Goal: Use online tool/utility: Utilize a website feature to perform a specific function

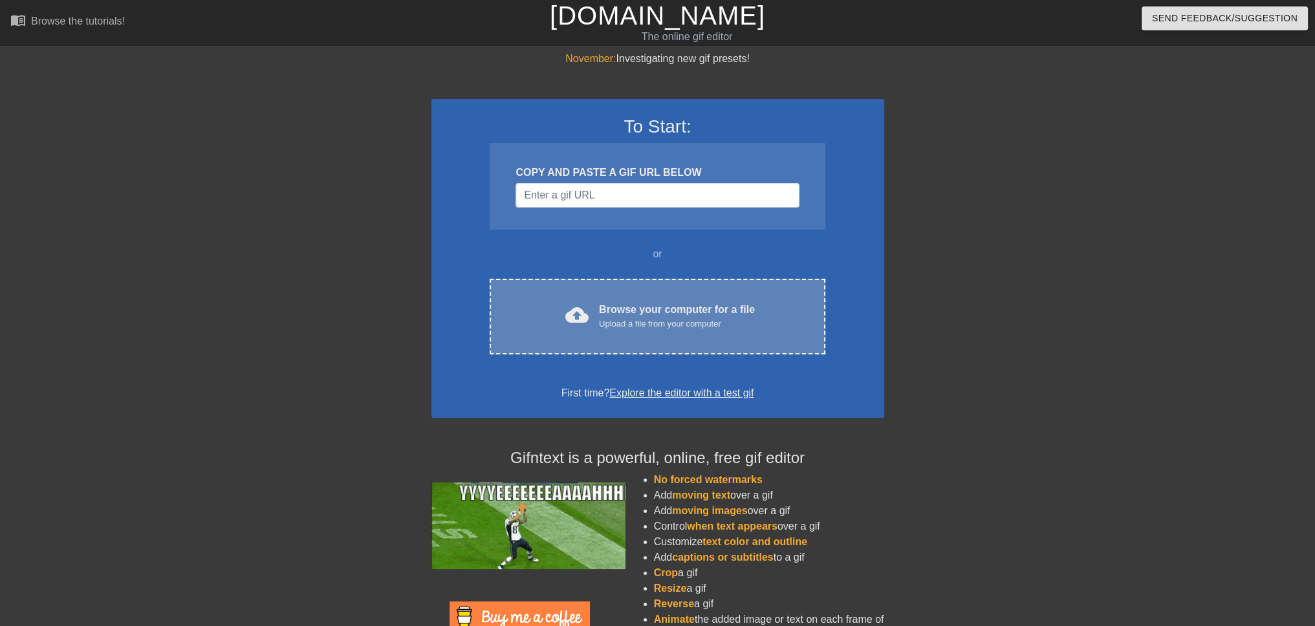
click at [623, 304] on div "Browse your computer for a file Upload a file from your computer" at bounding box center [677, 316] width 156 height 28
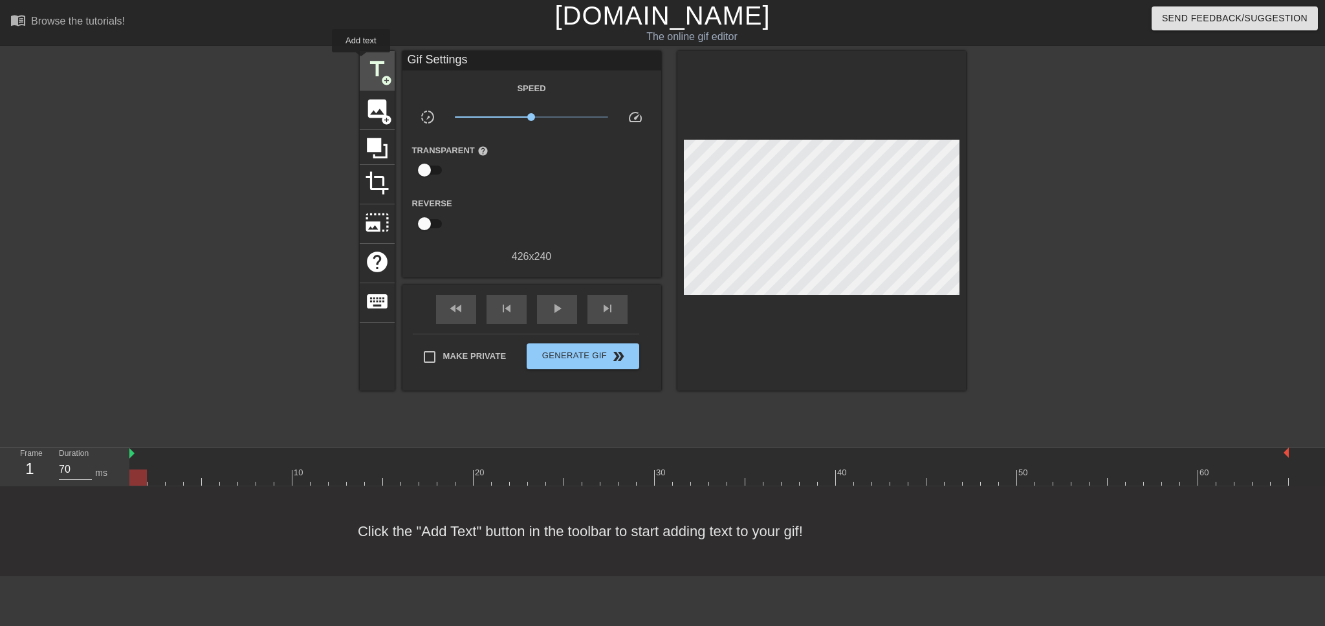
click at [361, 61] on div "title add_circle" at bounding box center [377, 70] width 35 height 39
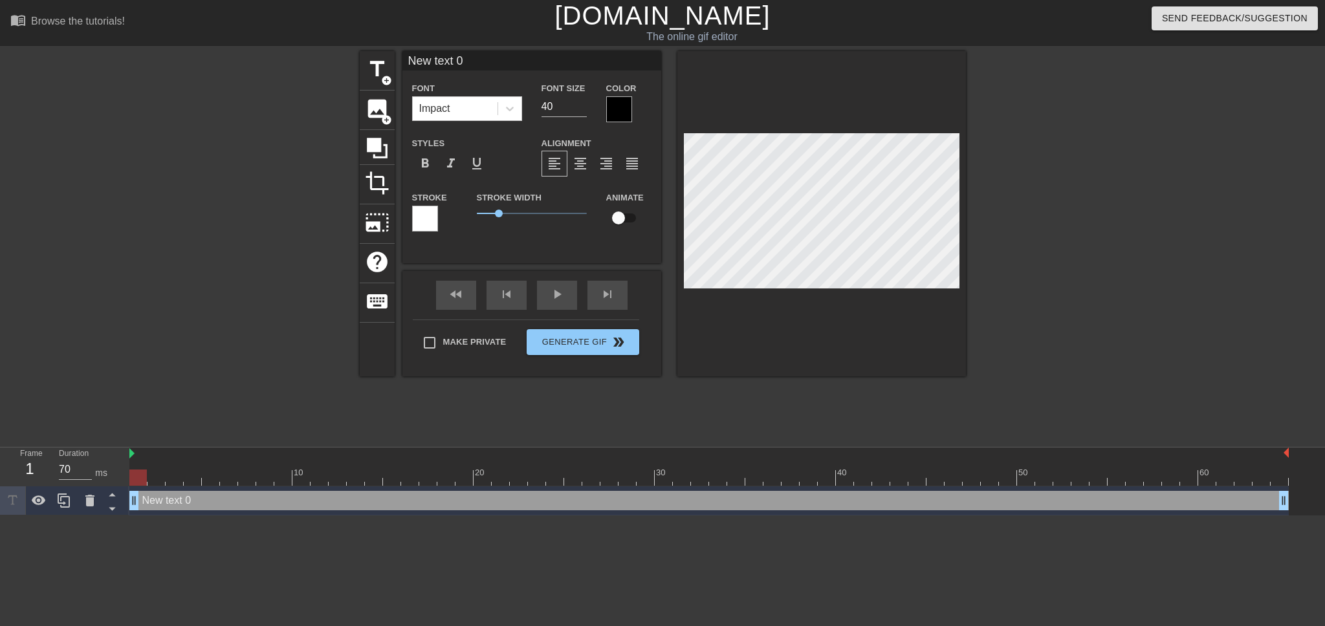
scroll to position [1, 1]
type input "c"
type textarea "c"
type input "ch"
type textarea "chu"
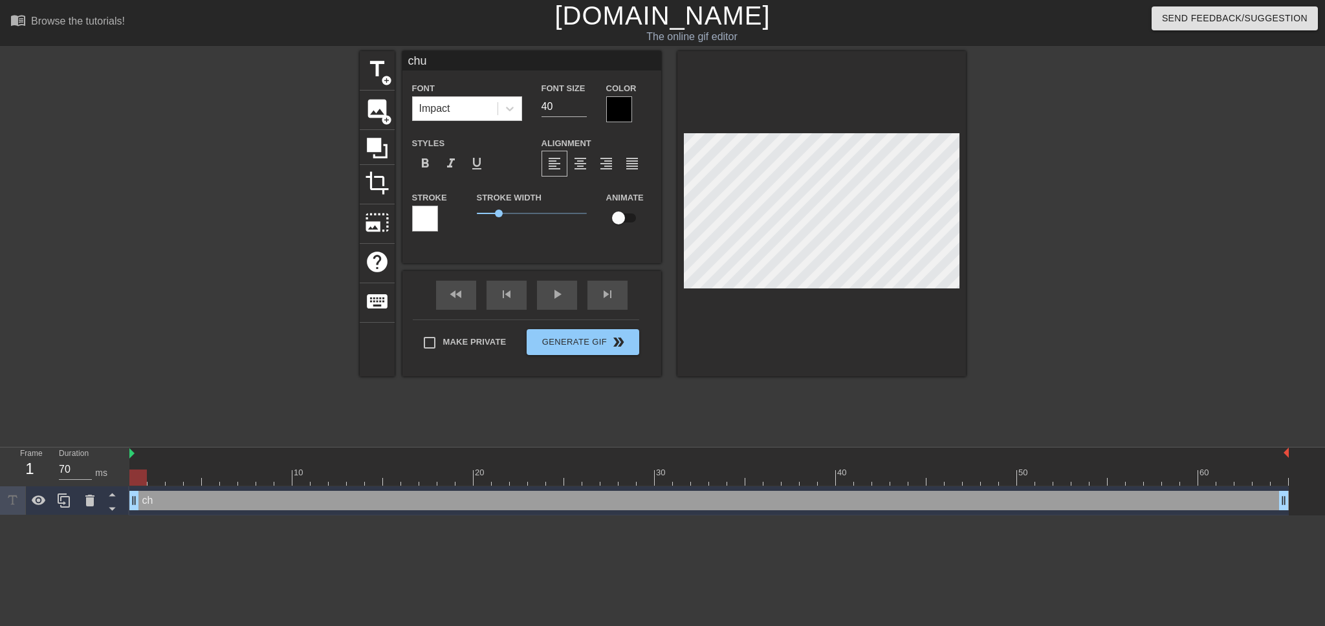
type input "chun"
type textarea "chun"
type input "[PERSON_NAME]"
type textarea "[PERSON_NAME]"
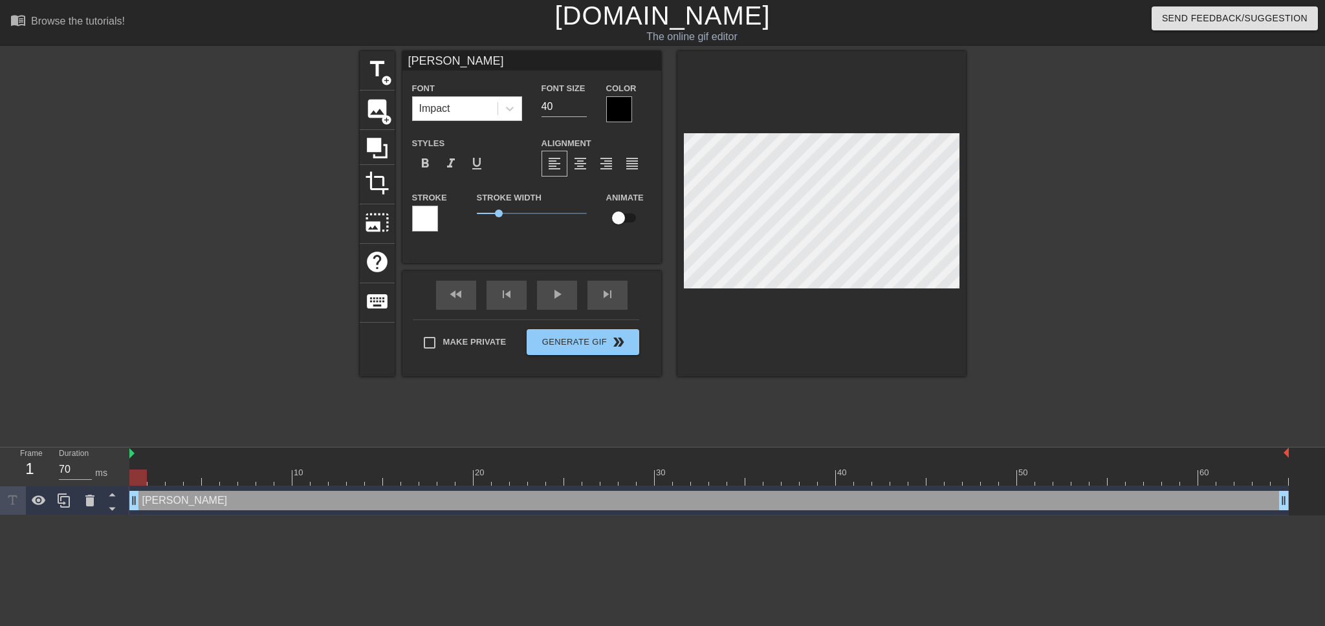
type input "[PERSON_NAME]="
type textarea "[PERSON_NAME]="
type input "[PERSON_NAME]=="
type textarea "[PERSON_NAME]=="
type input "[PERSON_NAME]==="
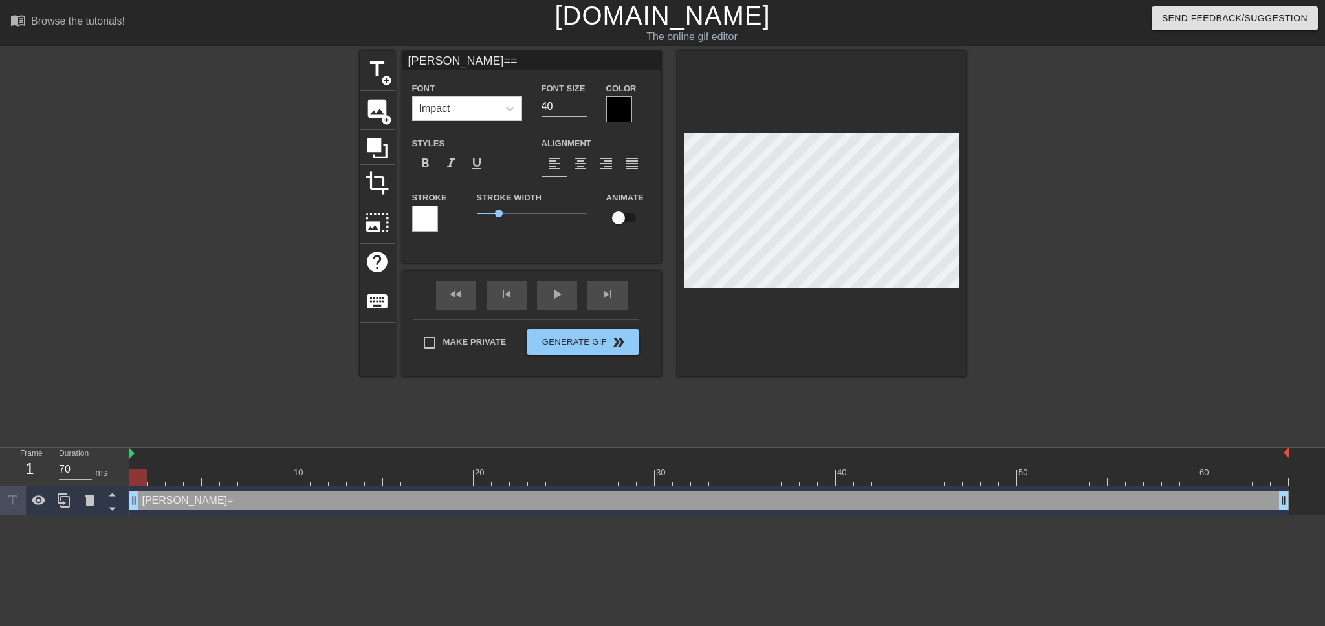
type textarea "[PERSON_NAME]==="
type input "[PERSON_NAME]=="
type textarea "[PERSON_NAME]=="
type input "[PERSON_NAME]="
type textarea "[PERSON_NAME]="
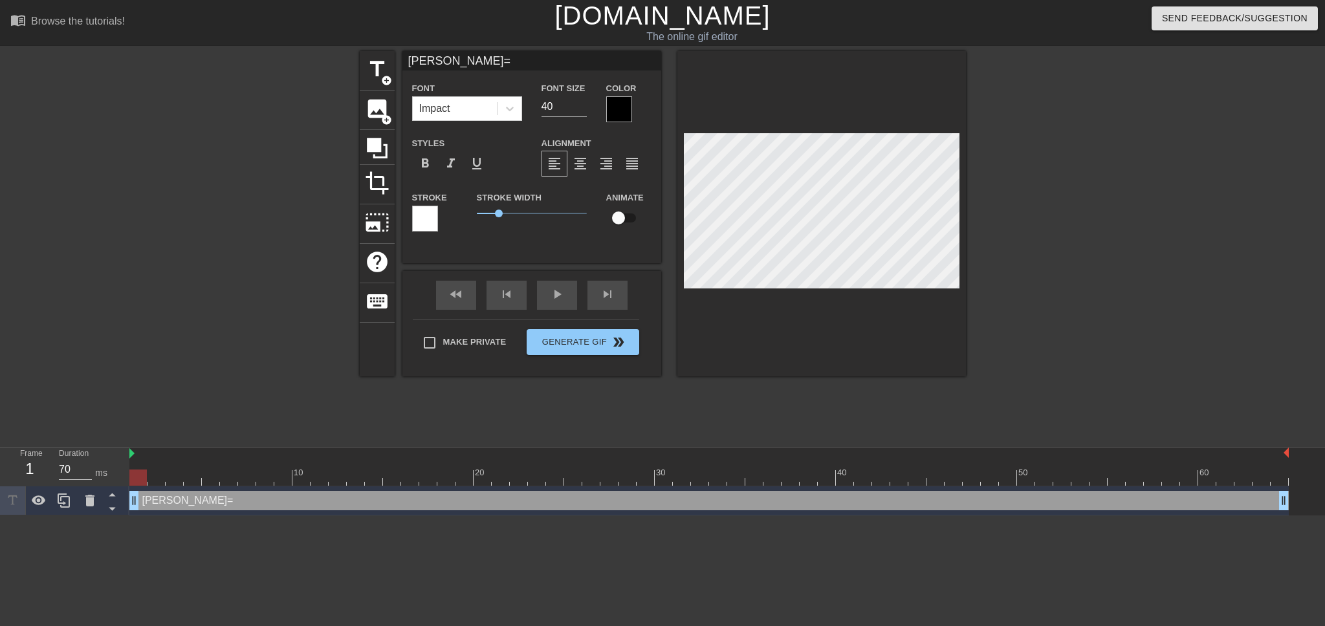
type input "[PERSON_NAME]"
type textarea "[PERSON_NAME]"
type input "chun"
type textarea "chun"
type input "chu"
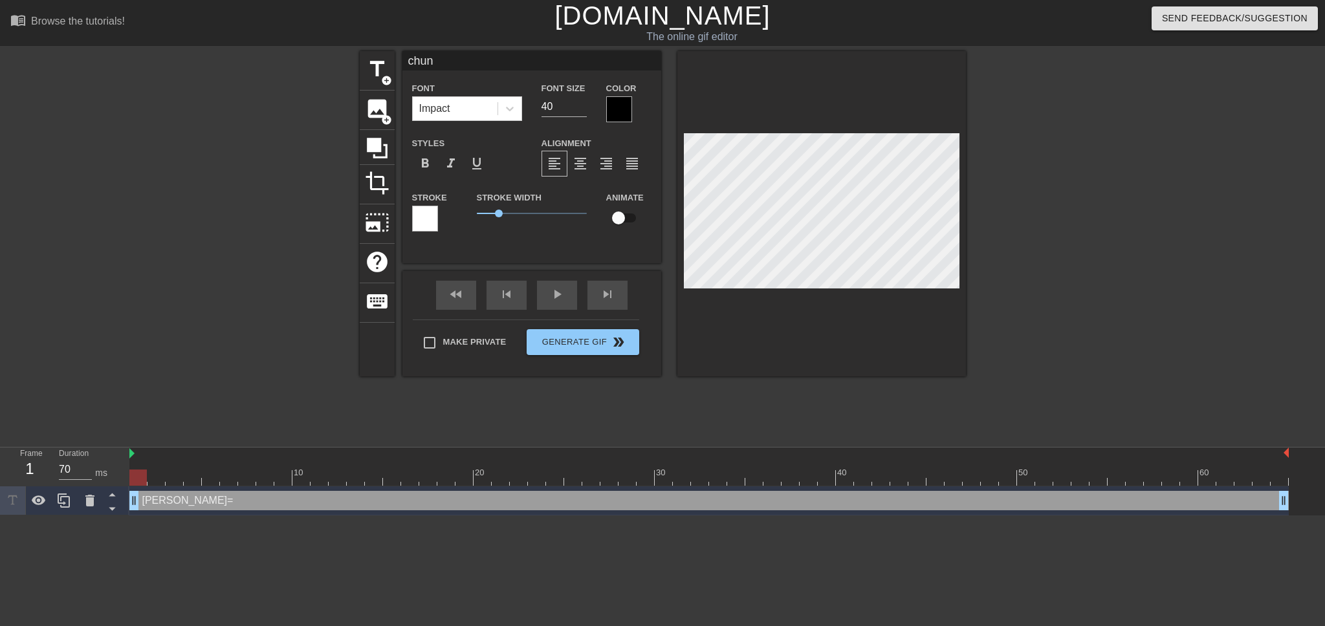
type textarea "chu"
type input "ch"
type textarea "ch"
type input "c"
type textarea "c"
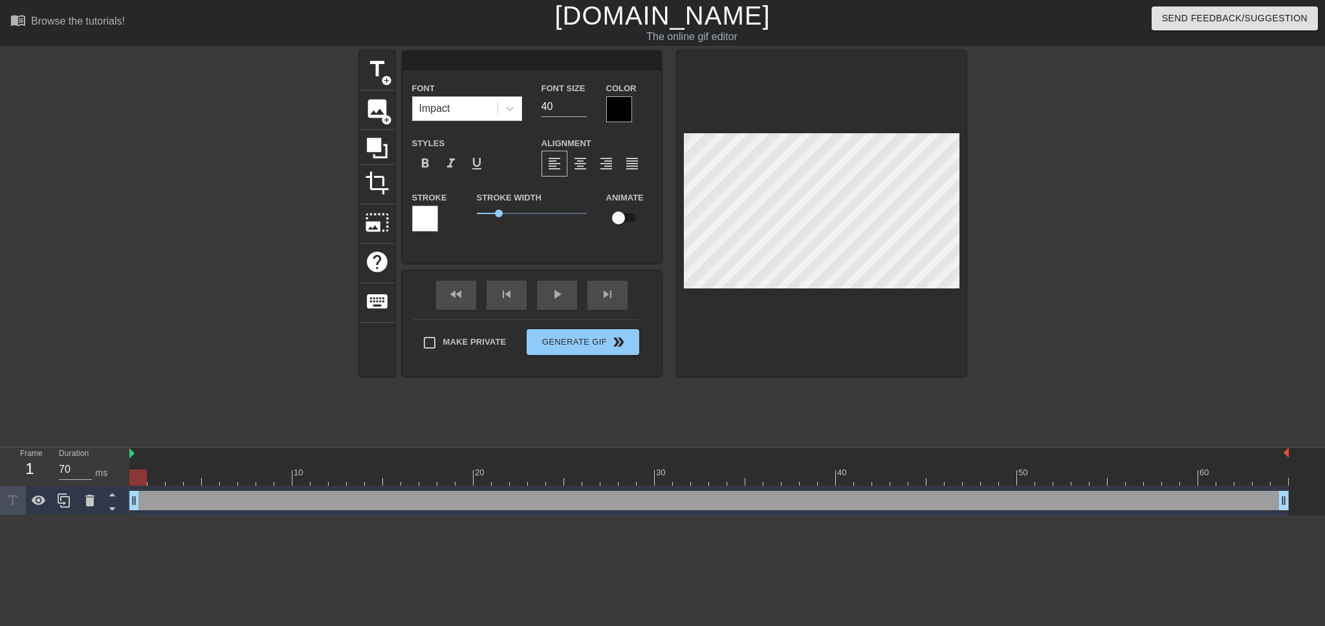
type input "C"
type textarea "C"
type input "Ch"
type textarea "Ch"
type input "[PERSON_NAME]"
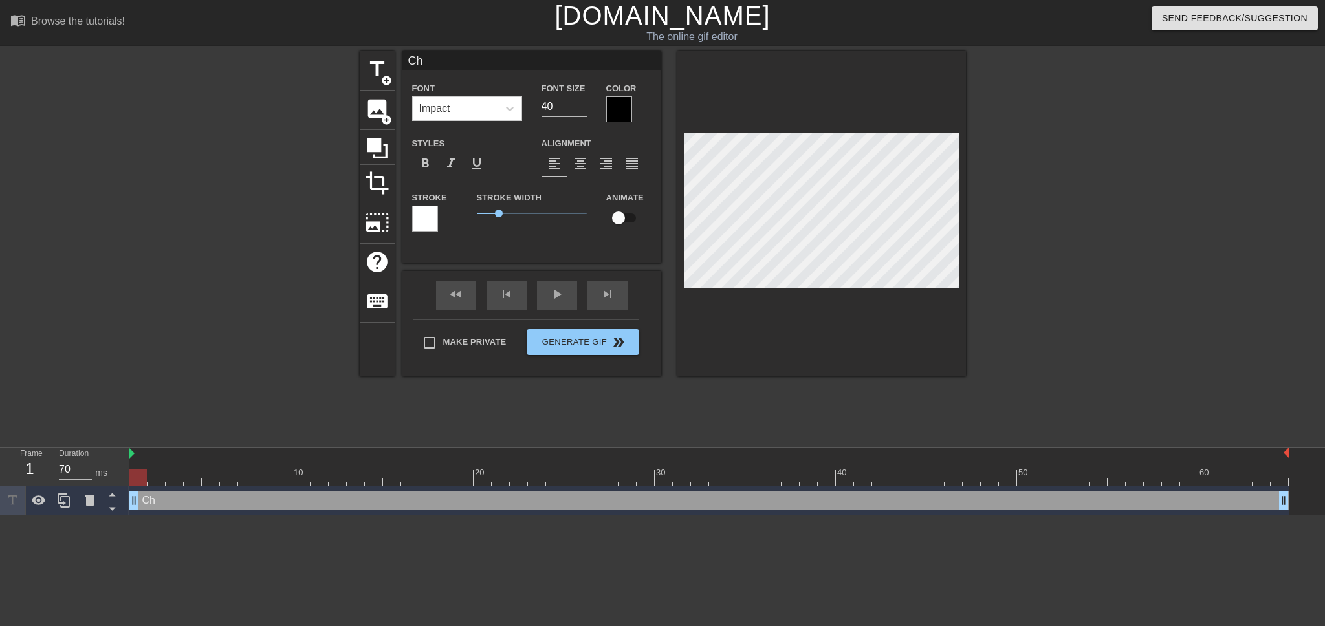
type textarea "[PERSON_NAME]"
type input "[PERSON_NAME]"
type textarea "[PERSON_NAME]"
type input "[PERSON_NAME]"
type textarea "[PERSON_NAME]"
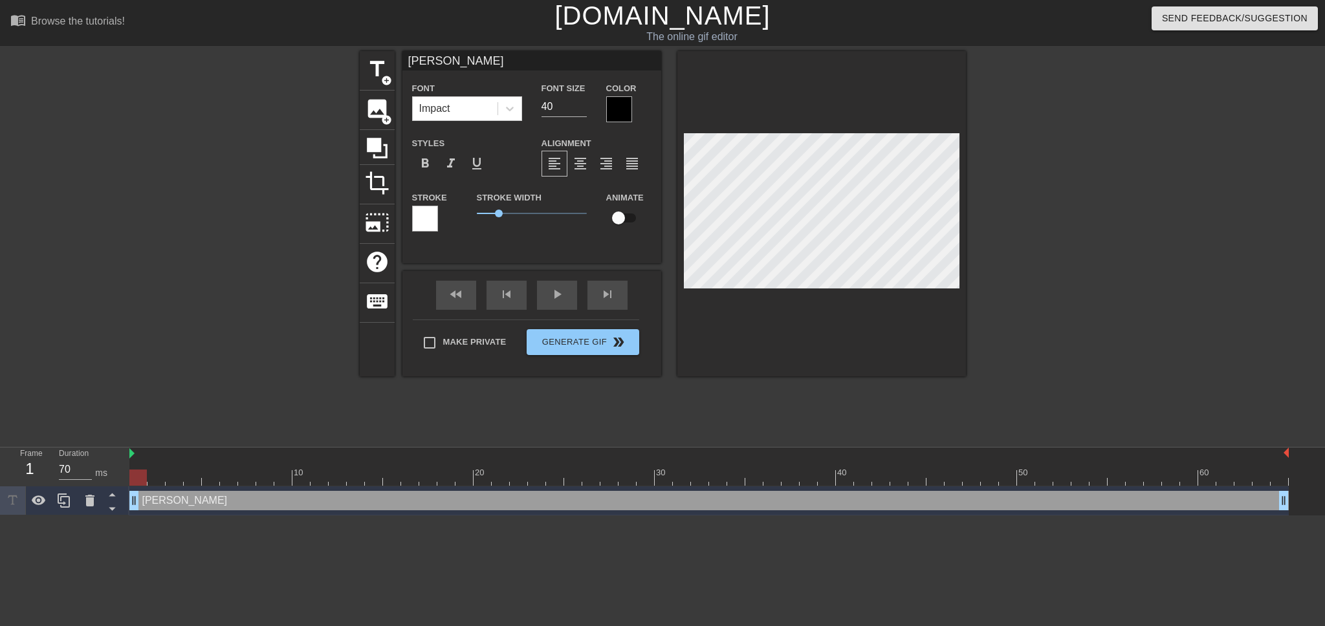
click at [612, 111] on div at bounding box center [619, 109] width 26 height 26
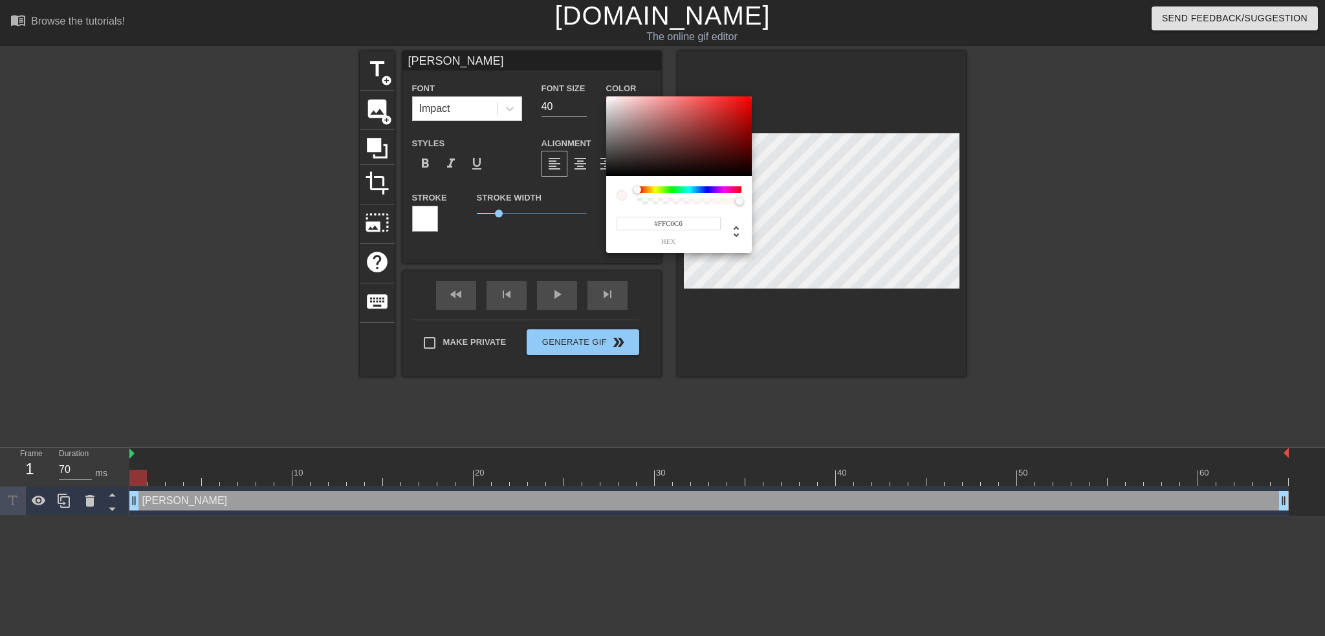
type input "#FFFFFF"
drag, startPoint x: 636, startPoint y: 129, endPoint x: 598, endPoint y: 81, distance: 61.1
click at [598, 81] on div "#FFFFFF hex" at bounding box center [662, 318] width 1325 height 636
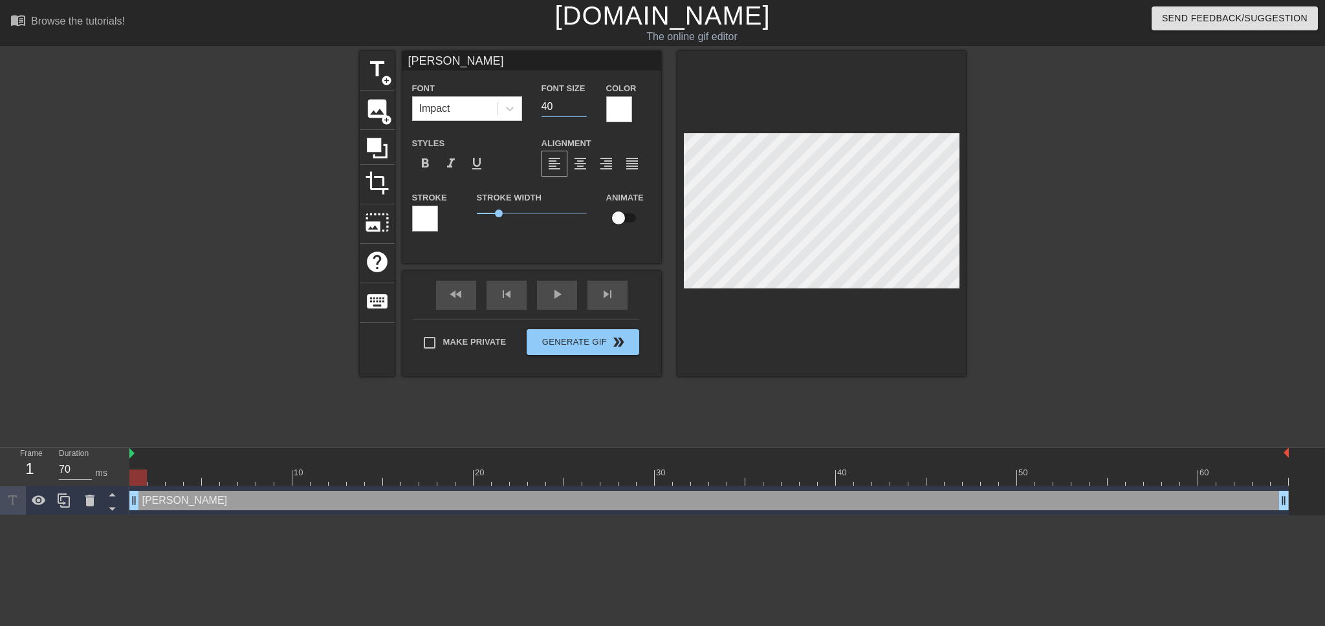
drag, startPoint x: 556, startPoint y: 114, endPoint x: 525, endPoint y: 109, distance: 31.5
click at [525, 109] on div "Font Impact Font Size 40 Color" at bounding box center [531, 101] width 259 height 42
type input "20"
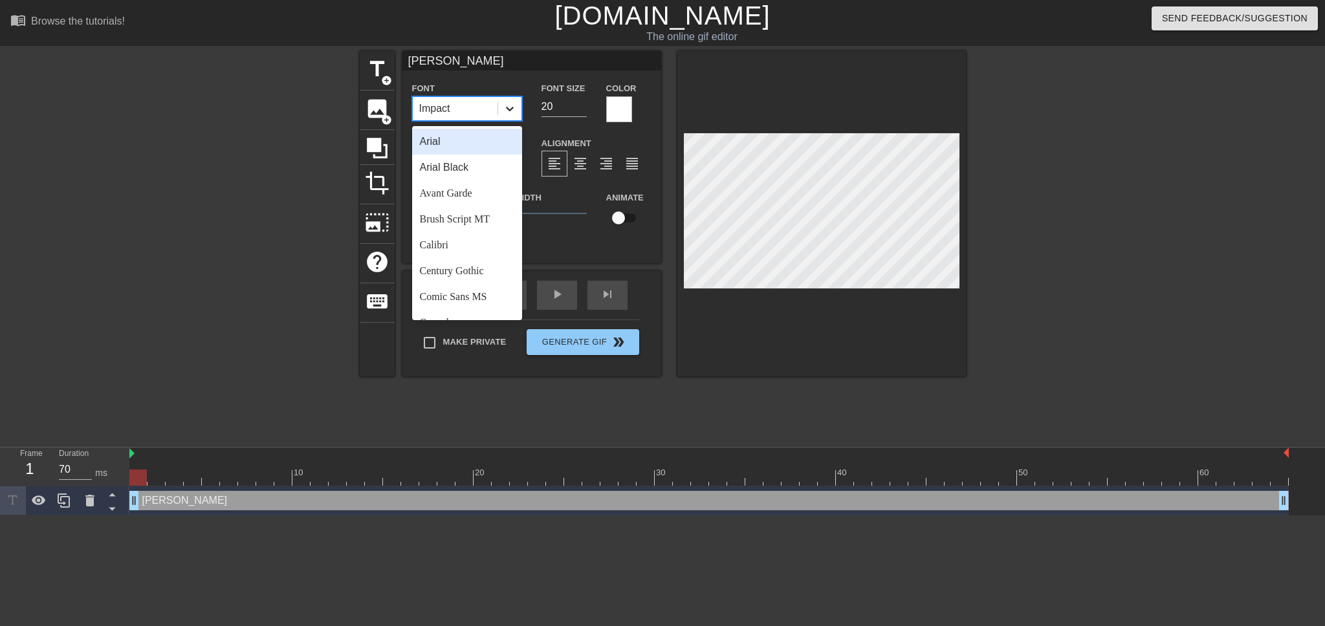
click at [517, 108] on div at bounding box center [509, 108] width 23 height 23
click at [454, 146] on div "Arial" at bounding box center [467, 142] width 110 height 26
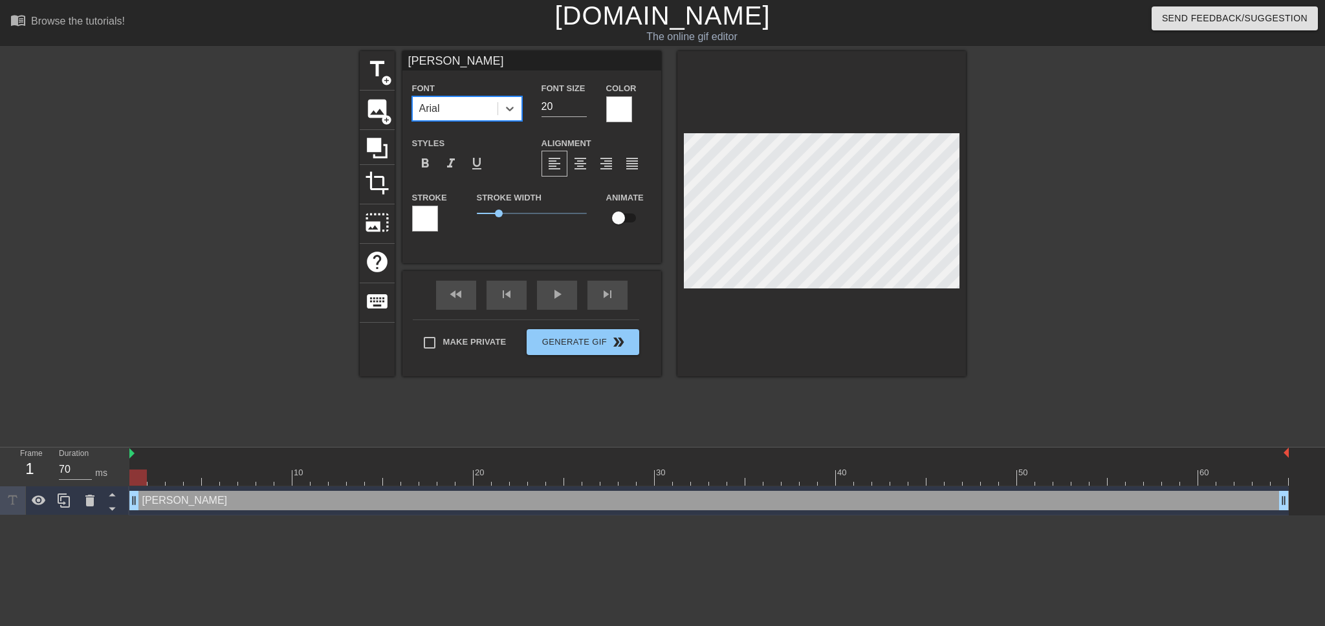
click at [1045, 276] on div at bounding box center [1078, 245] width 194 height 388
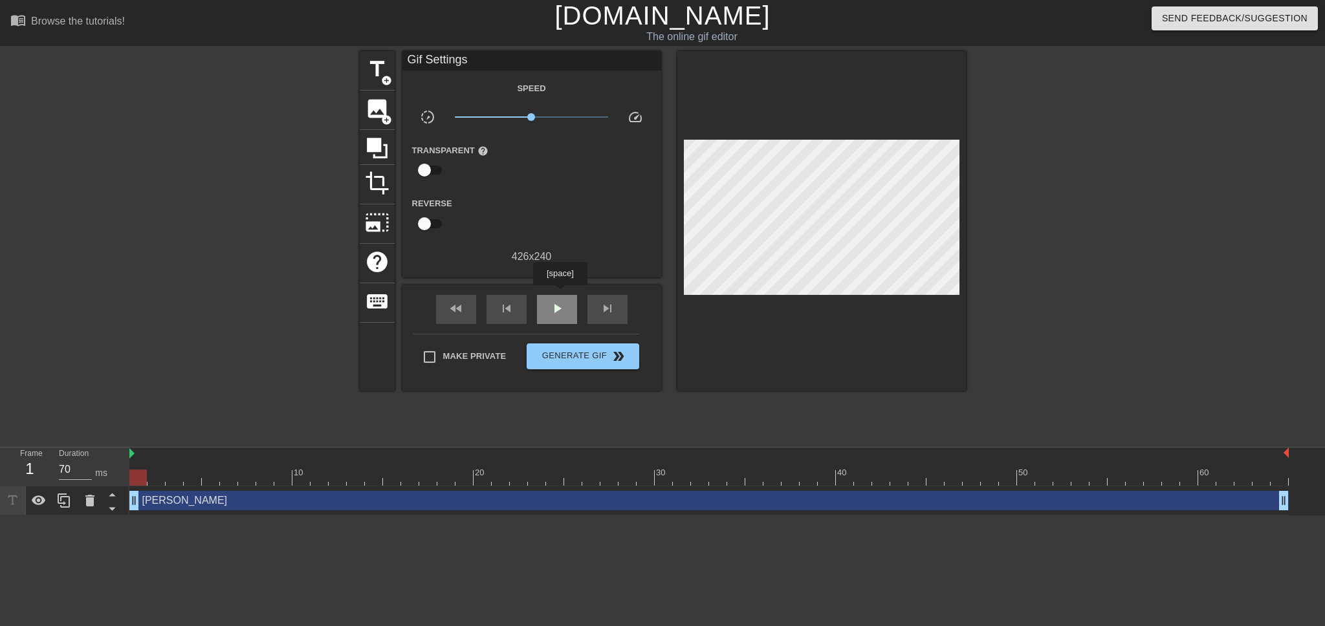
click at [559, 295] on div "play_arrow" at bounding box center [557, 309] width 40 height 29
click at [555, 305] on span "pause" at bounding box center [557, 309] width 16 height 16
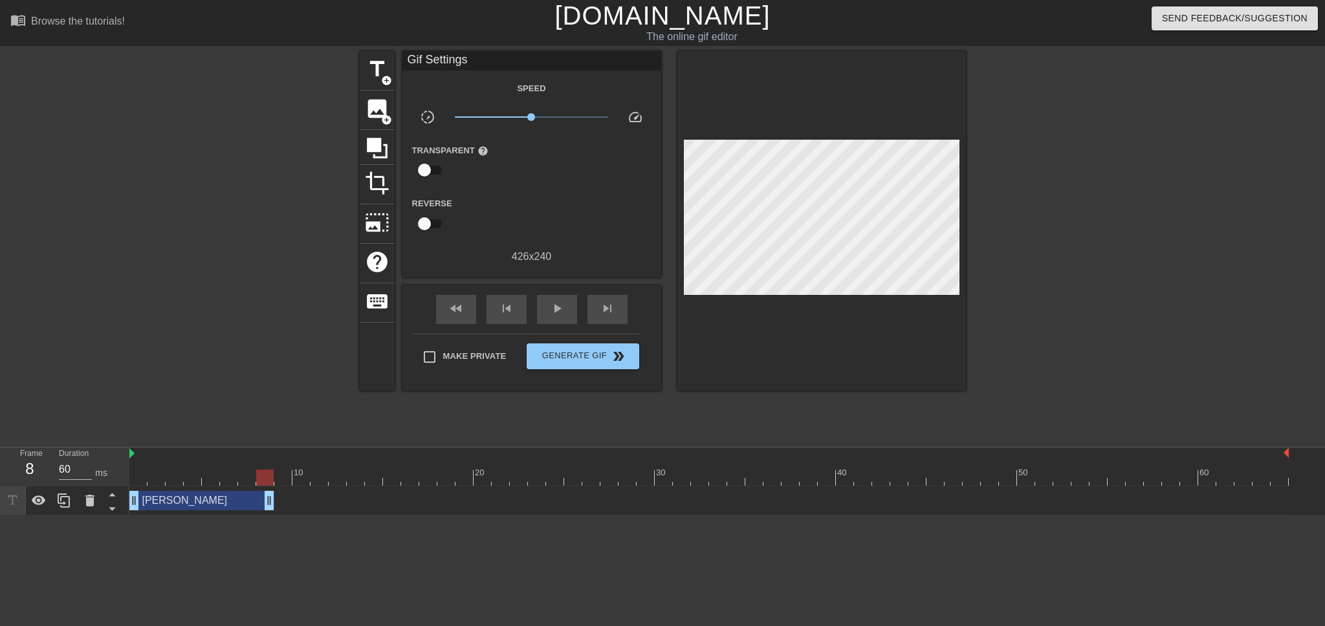
type input "70"
drag, startPoint x: 1283, startPoint y: 501, endPoint x: 254, endPoint y: 514, distance: 1029.7
click at [254, 514] on div "[PERSON_NAME] drag_handle drag_handle" at bounding box center [708, 500] width 1159 height 29
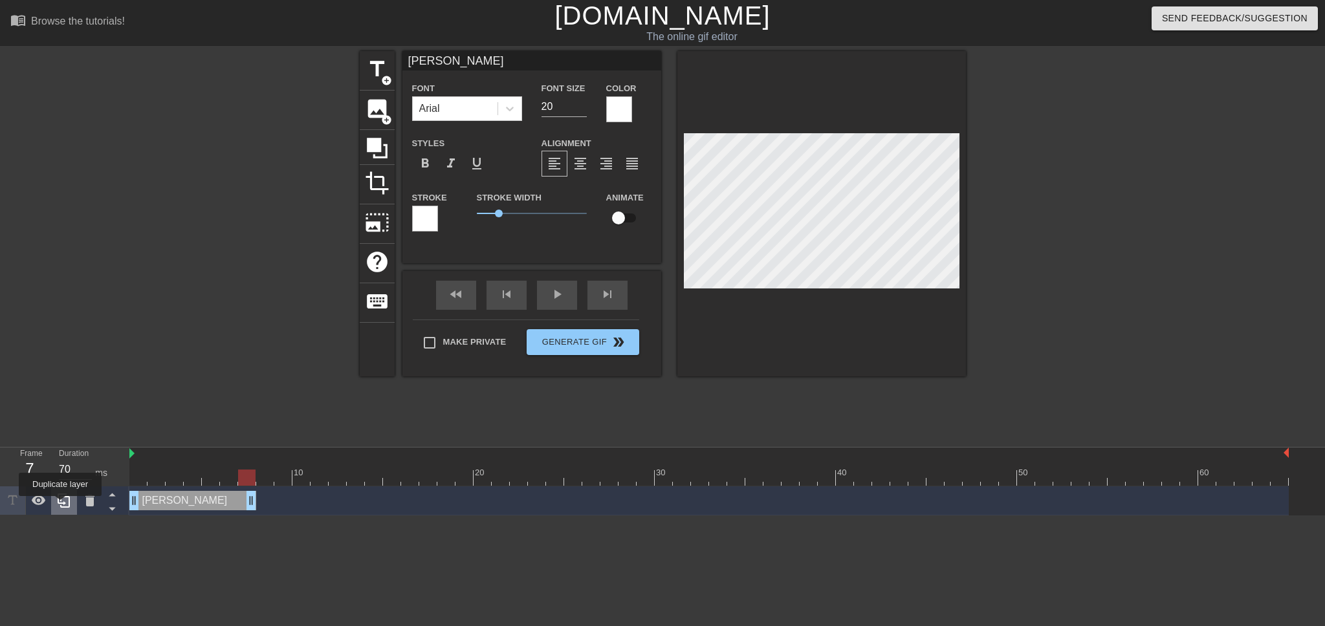
click at [60, 505] on icon at bounding box center [64, 501] width 16 height 16
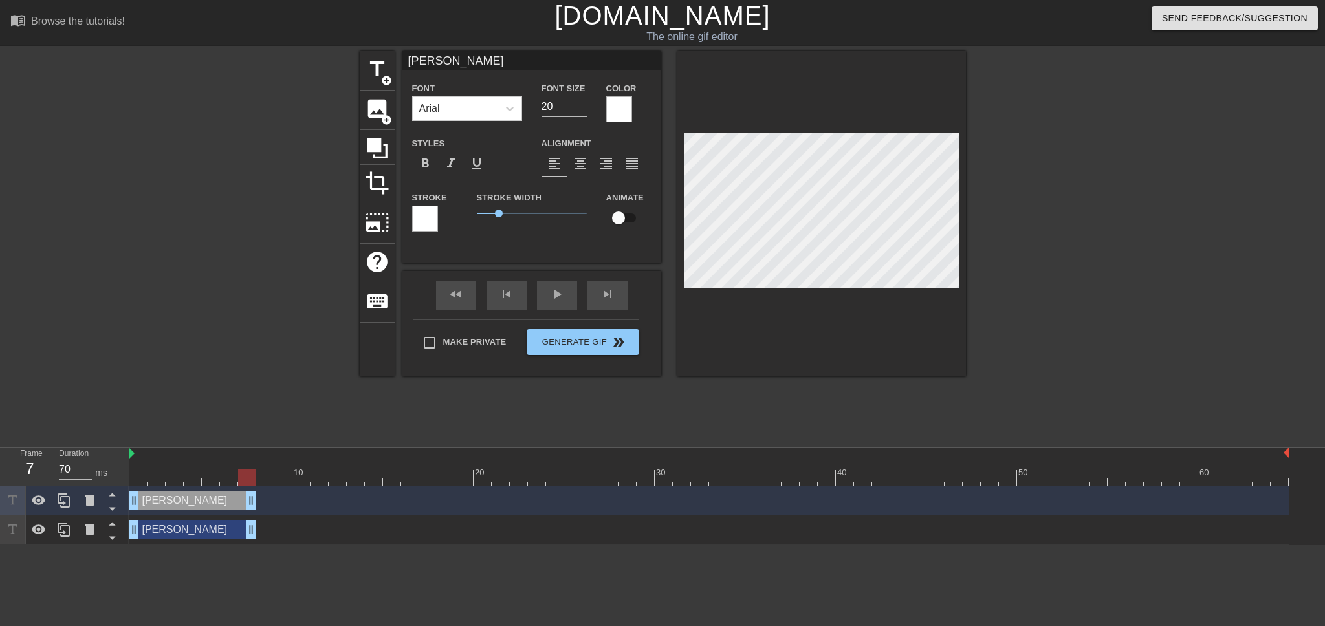
scroll to position [1, 3]
type input "t"
type textarea "t"
type input "tc"
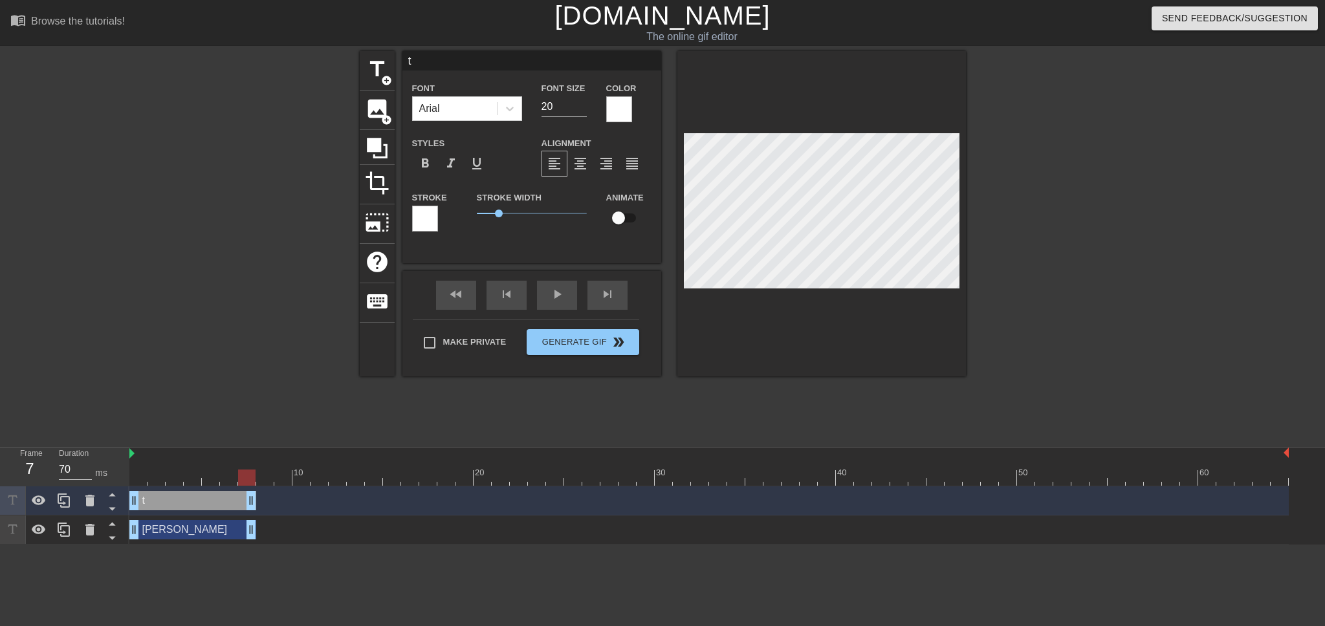
type textarea "tc"
type input "t"
type textarea "t"
type input "竹"
type textarea "竹"
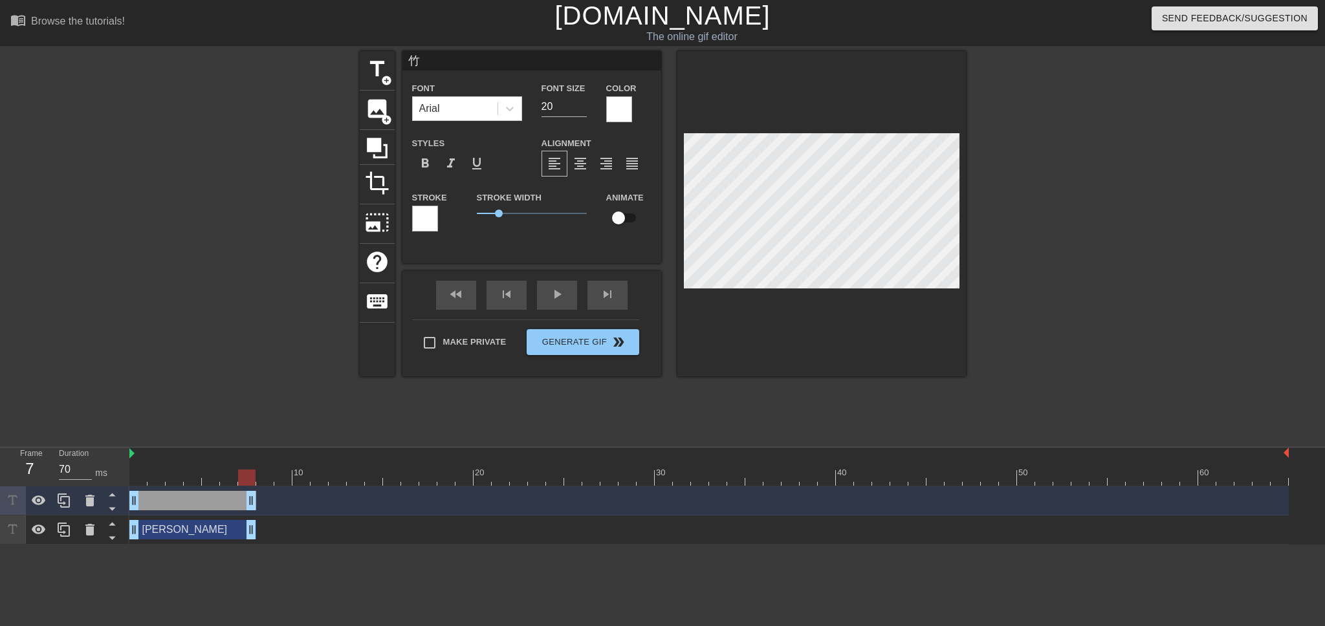
type input "凡"
type textarea "凡"
type input "我"
type textarea "我"
type input "我土"
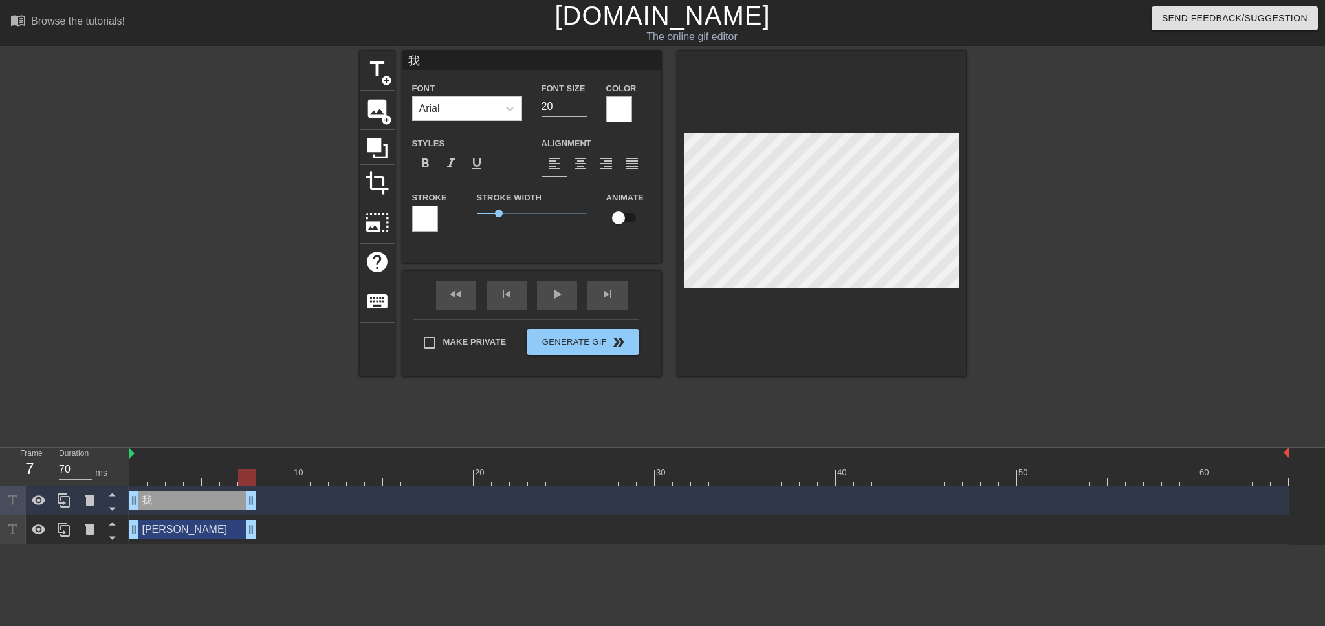
type textarea "我土"
type input "我地"
type textarea "我地"
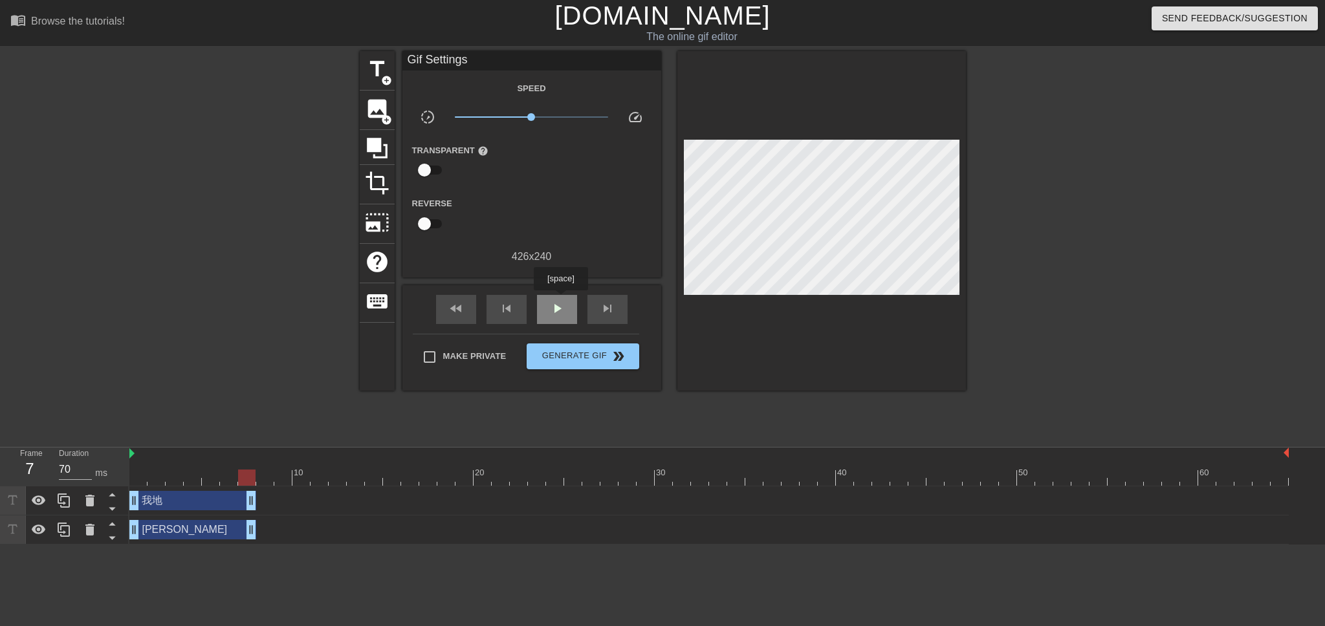
click at [560, 301] on span "play_arrow" at bounding box center [557, 309] width 16 height 16
click at [560, 301] on span "pause" at bounding box center [557, 309] width 16 height 16
drag, startPoint x: 246, startPoint y: 503, endPoint x: 250, endPoint y: 495, distance: 8.7
drag, startPoint x: 261, startPoint y: 478, endPoint x: 406, endPoint y: 475, distance: 145.5
click at [406, 475] on div at bounding box center [708, 478] width 1159 height 16
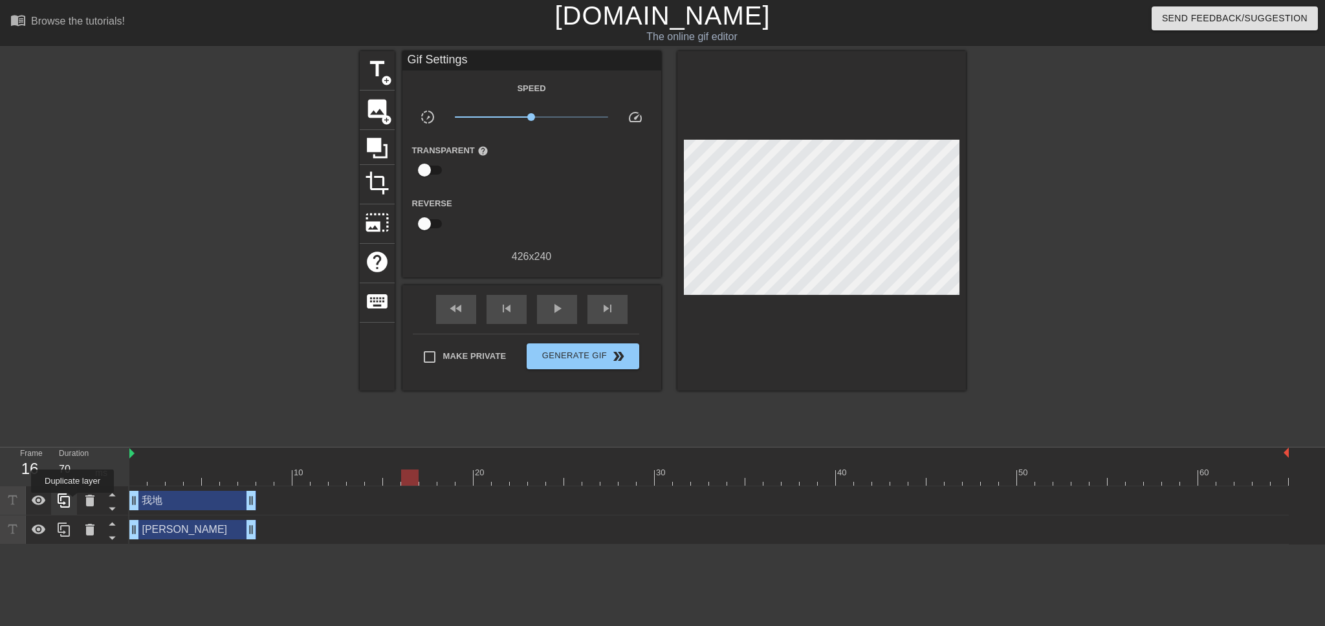
click at [72, 502] on div at bounding box center [64, 500] width 26 height 28
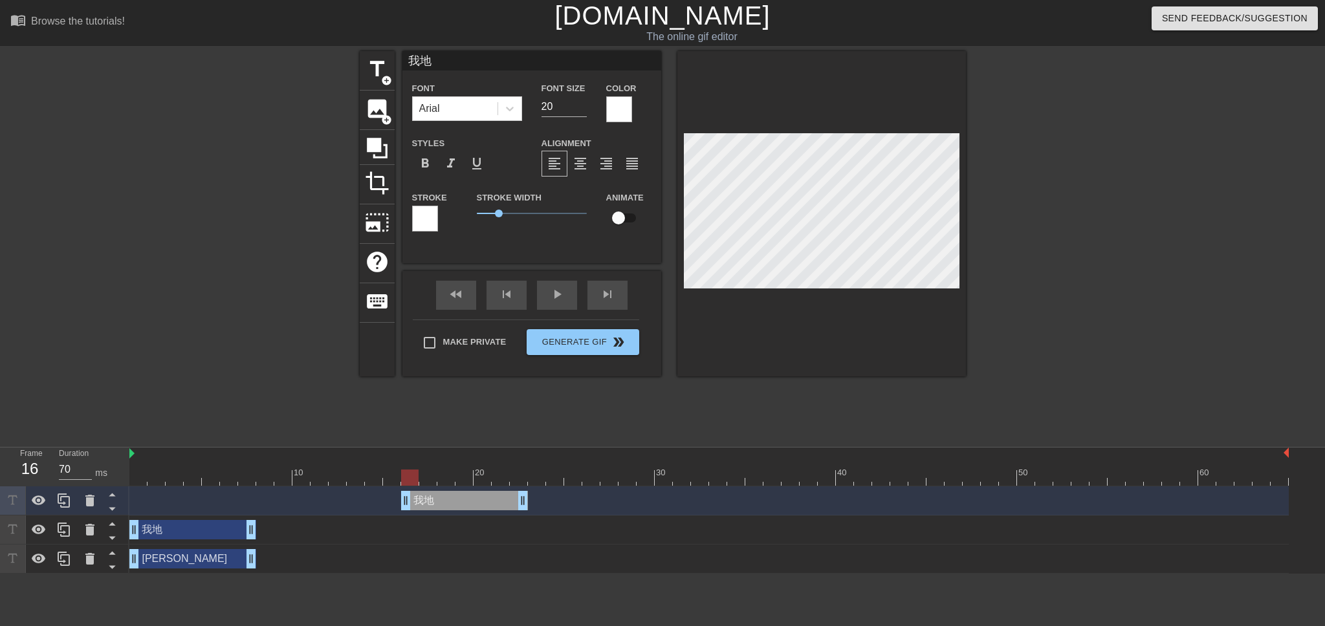
drag, startPoint x: 206, startPoint y: 499, endPoint x: 481, endPoint y: 501, distance: 274.9
click at [481, 501] on div "我地 drag_handle drag_handle" at bounding box center [464, 500] width 127 height 19
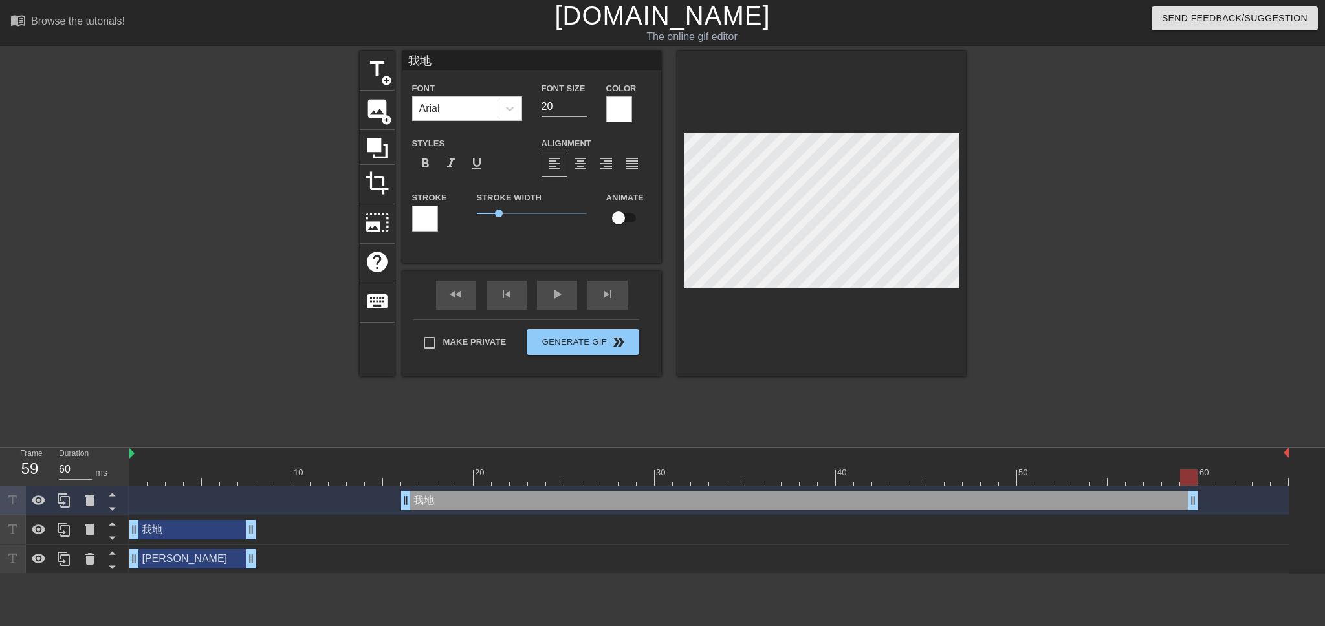
type input "70"
drag, startPoint x: 524, startPoint y: 496, endPoint x: 1324, endPoint y: 455, distance: 801.0
click at [1324, 455] on div "10 20 30 40 50 60 我地 drag_handle drag_handle 我地 drag_handle drag_handle [PERSON…" at bounding box center [726, 511] width 1195 height 126
click at [413, 475] on div at bounding box center [708, 478] width 1159 height 16
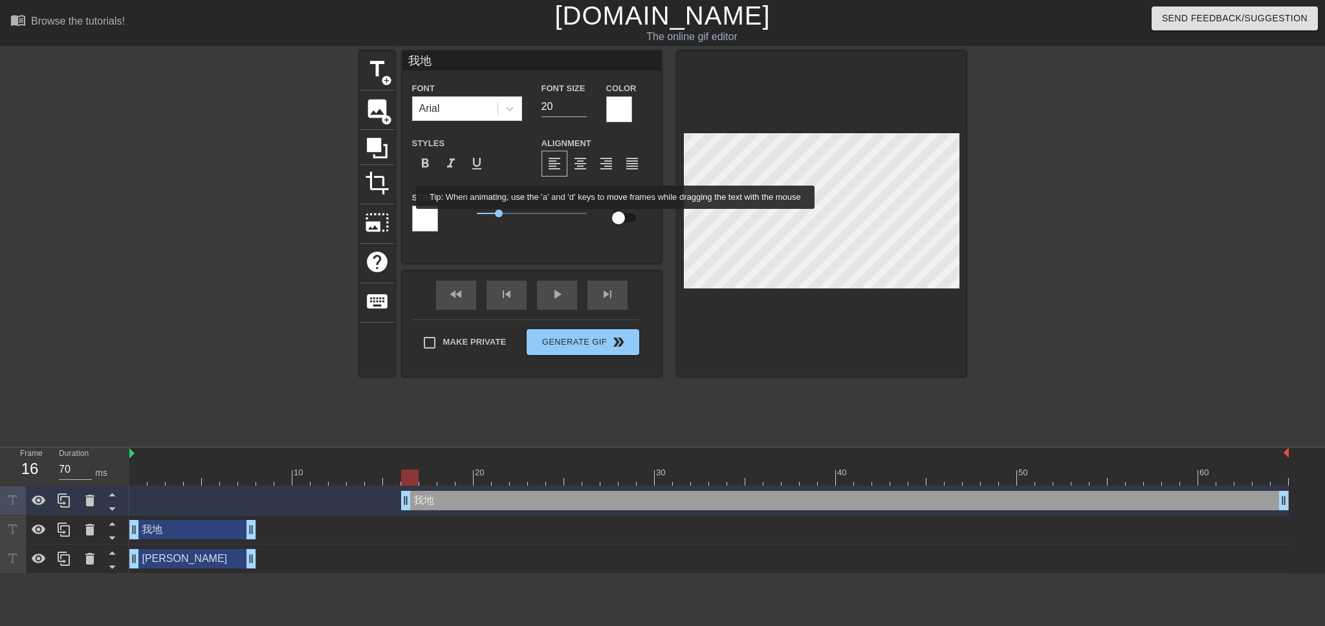
click at [616, 218] on input "checkbox" at bounding box center [618, 218] width 74 height 25
checkbox input "true"
click at [415, 499] on span "lens" at bounding box center [413, 500] width 6 height 6
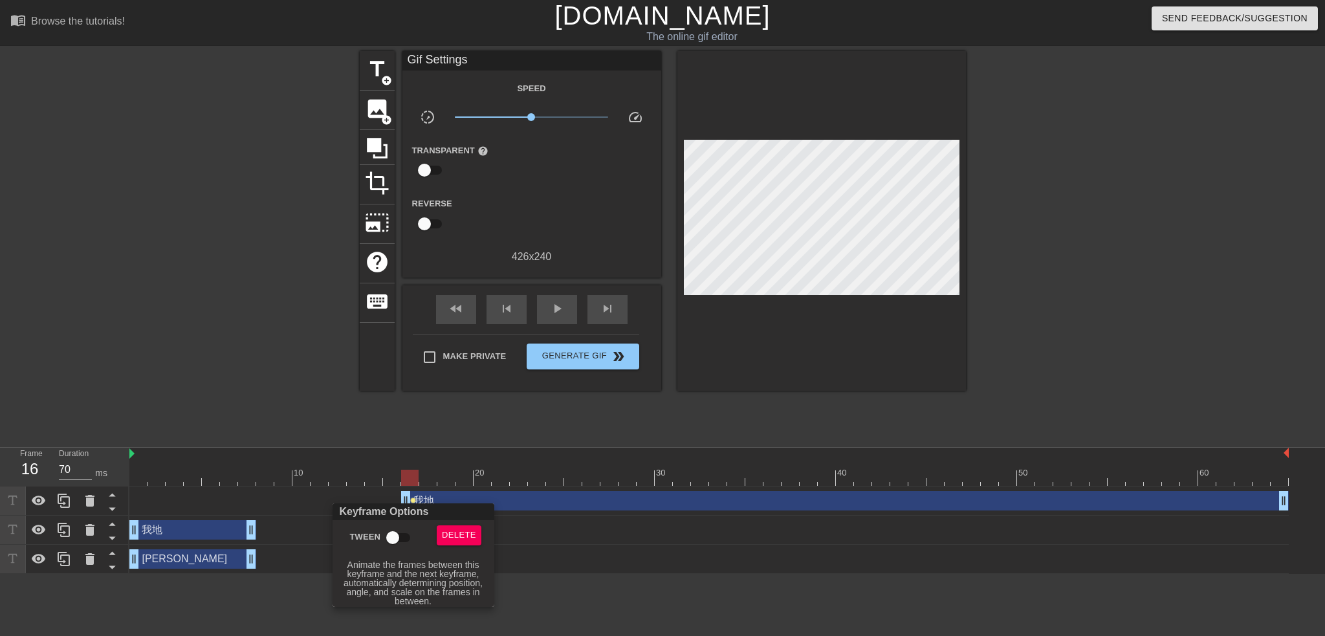
click at [394, 532] on input "Tween" at bounding box center [393, 537] width 74 height 25
checkbox input "true"
click at [506, 425] on div at bounding box center [662, 318] width 1325 height 636
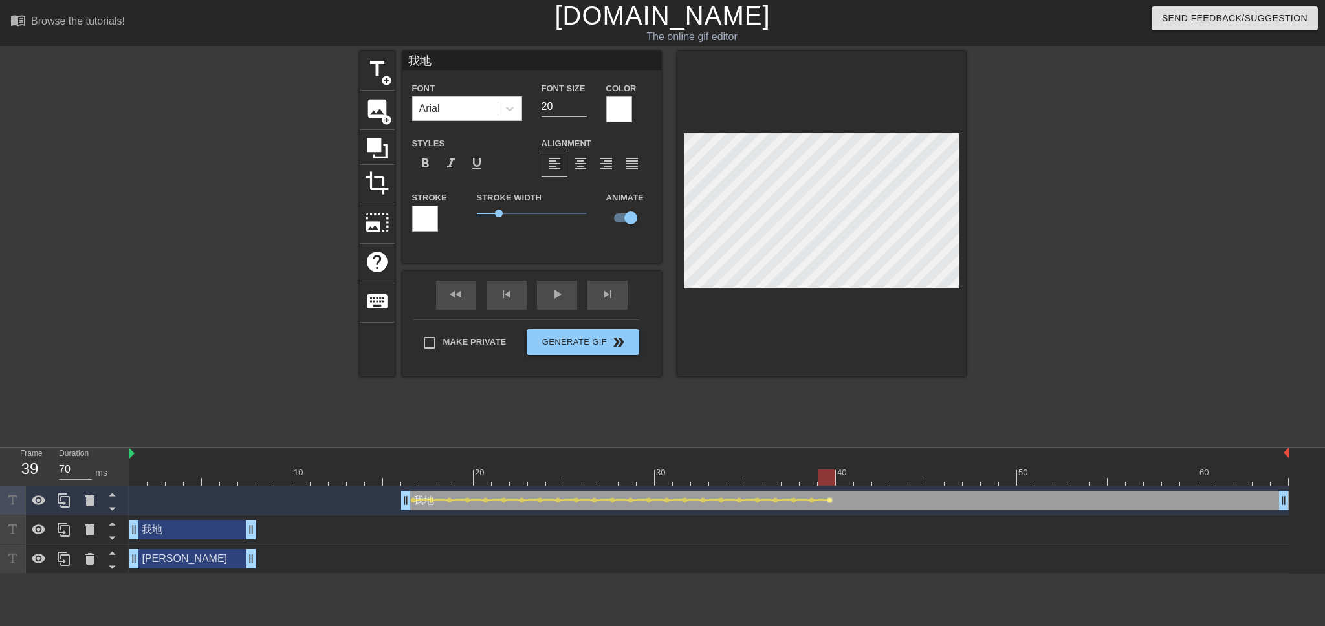
click at [827, 500] on span "lens" at bounding box center [830, 500] width 6 height 6
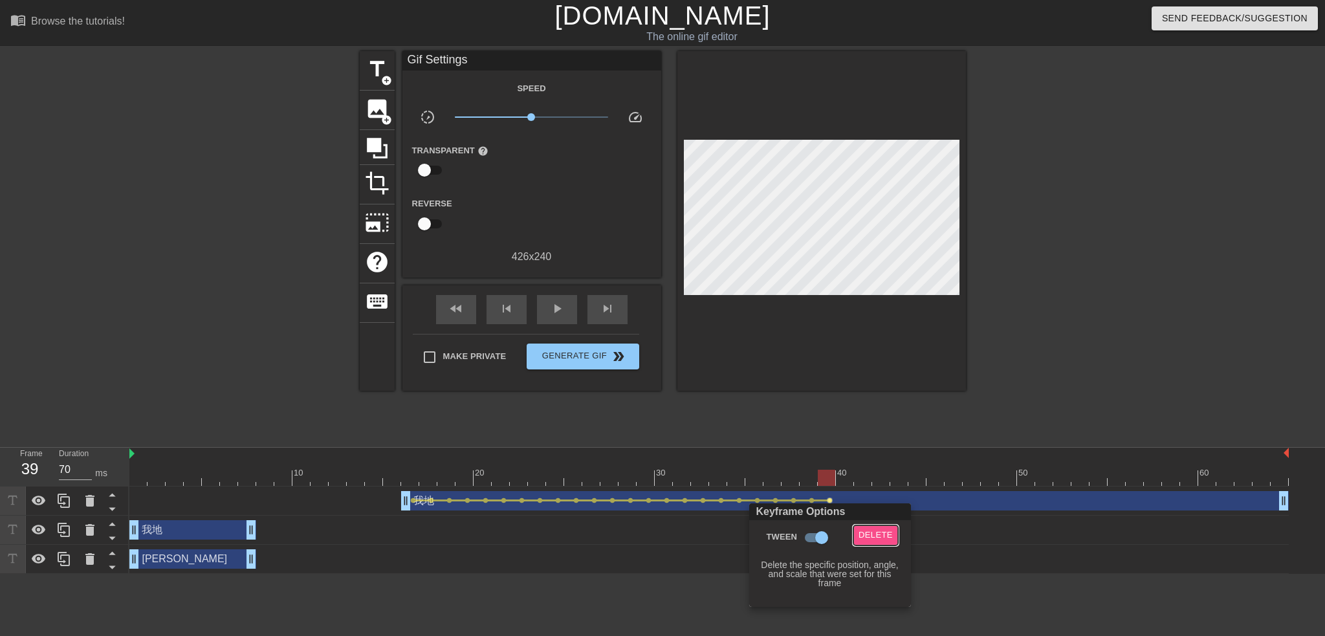
click at [881, 539] on span "Delete" at bounding box center [875, 535] width 34 height 15
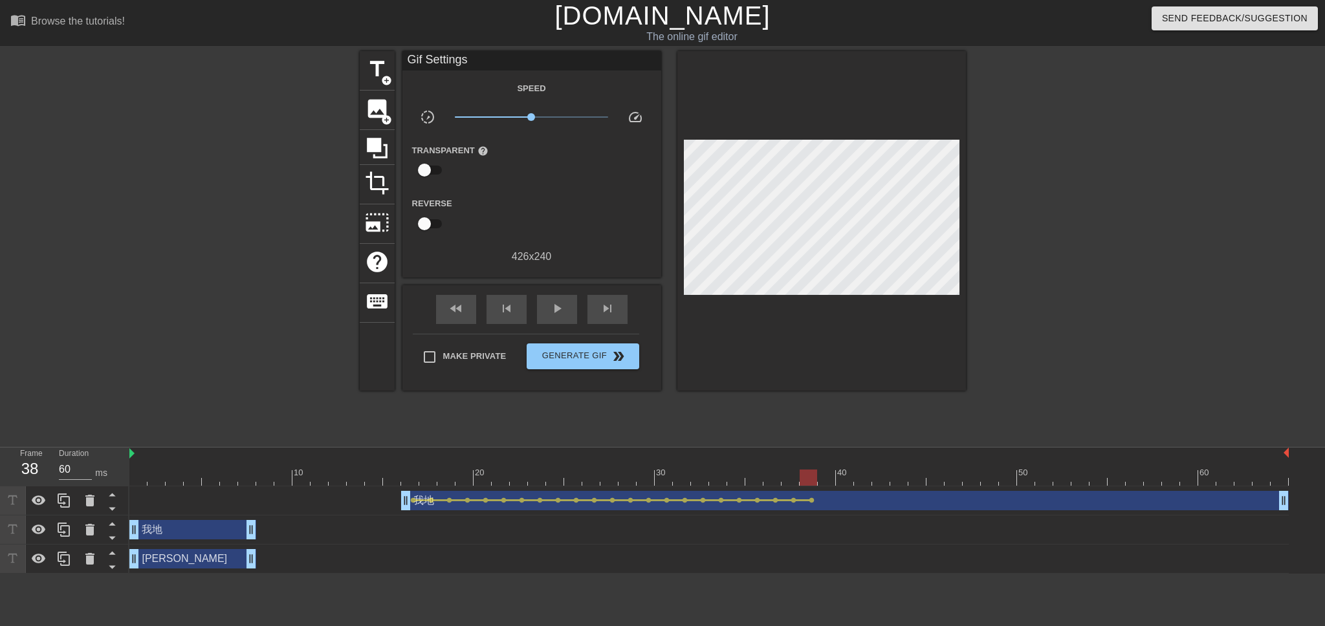
click at [812, 473] on div at bounding box center [708, 478] width 1159 height 16
drag, startPoint x: 779, startPoint y: 470, endPoint x: 139, endPoint y: 499, distance: 640.9
click at [139, 499] on div "10 20 30 40 50 60 我地 drag_handle drag_handle lens lens lens lens lens lens lens…" at bounding box center [726, 511] width 1195 height 126
click at [548, 314] on div "play_arrow" at bounding box center [557, 309] width 40 height 29
click at [554, 301] on span "pause" at bounding box center [557, 309] width 16 height 16
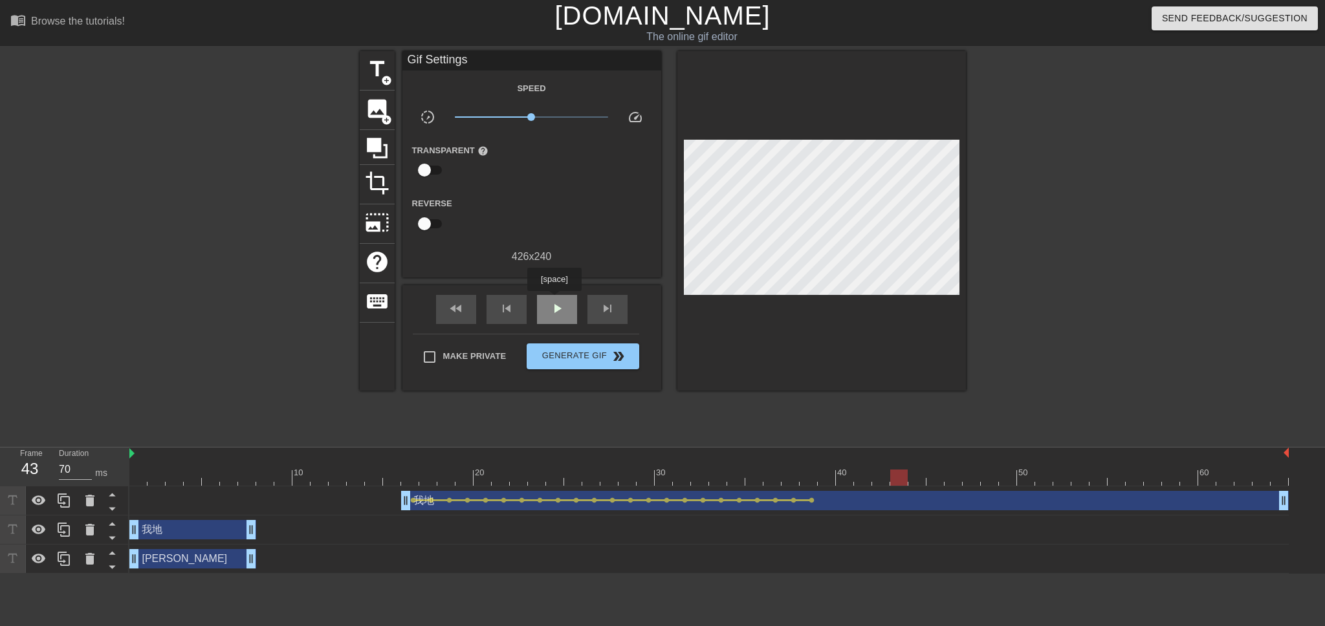
click at [554, 301] on span "play_arrow" at bounding box center [557, 309] width 16 height 16
click at [554, 301] on span "pause" at bounding box center [557, 309] width 16 height 16
click at [554, 301] on span "play_arrow" at bounding box center [557, 309] width 16 height 16
type input "60"
click at [422, 352] on input "Make Private" at bounding box center [429, 356] width 27 height 27
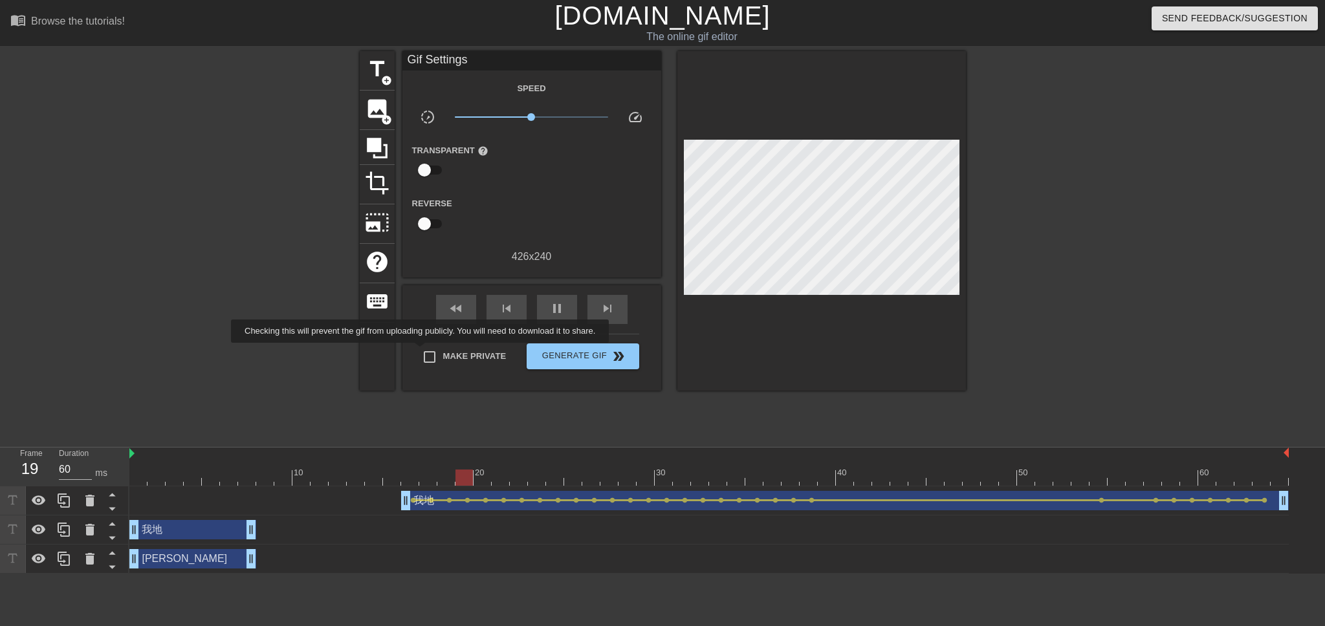
checkbox input "true"
type input "70"
click at [618, 349] on span "double_arrow" at bounding box center [619, 357] width 16 height 16
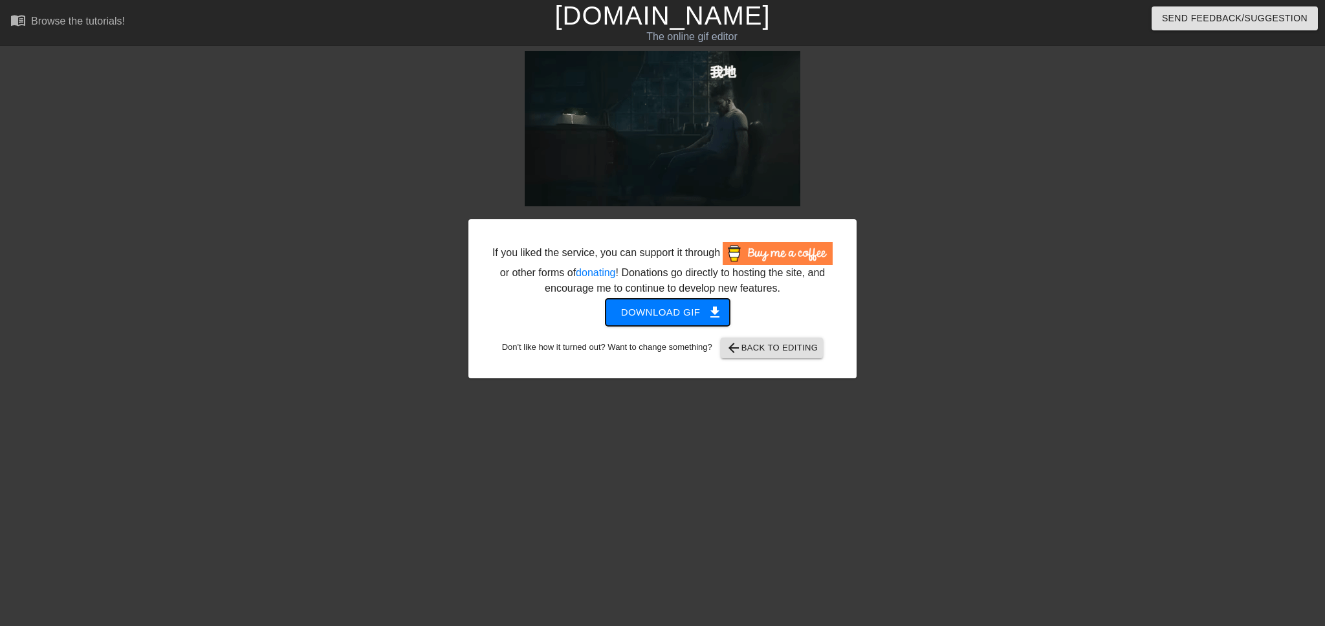
click at [681, 315] on span "Download gif get_app" at bounding box center [668, 312] width 94 height 17
click at [757, 345] on span "arrow_back Back to Editing" at bounding box center [772, 348] width 92 height 16
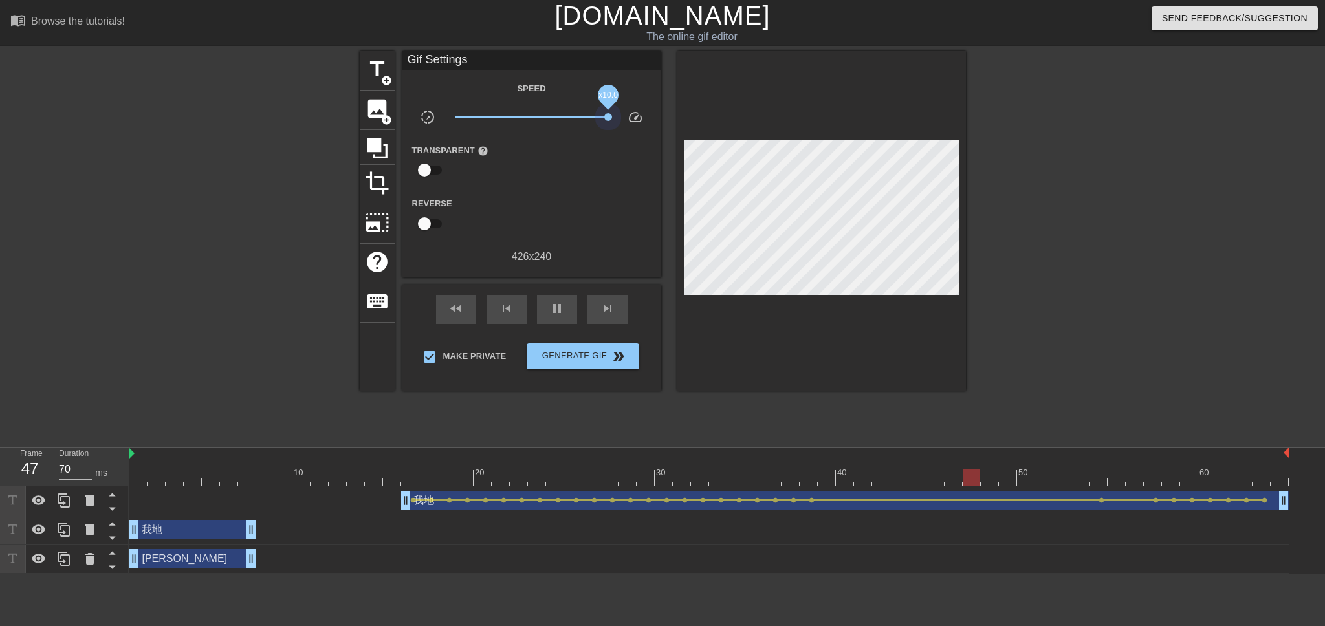
drag, startPoint x: 533, startPoint y: 115, endPoint x: 647, endPoint y: 109, distance: 114.7
click at [647, 109] on div "slow_motion_video x10.0 speed" at bounding box center [531, 119] width 259 height 20
type input "70"
drag, startPoint x: 184, startPoint y: 465, endPoint x: 1324, endPoint y: 442, distance: 1140.4
click at [1324, 442] on div "menu_book Browse the tutorials! [DOMAIN_NAME] The online gif editor Send Feedba…" at bounding box center [662, 287] width 1325 height 574
